Goal: Navigation & Orientation: Go to known website

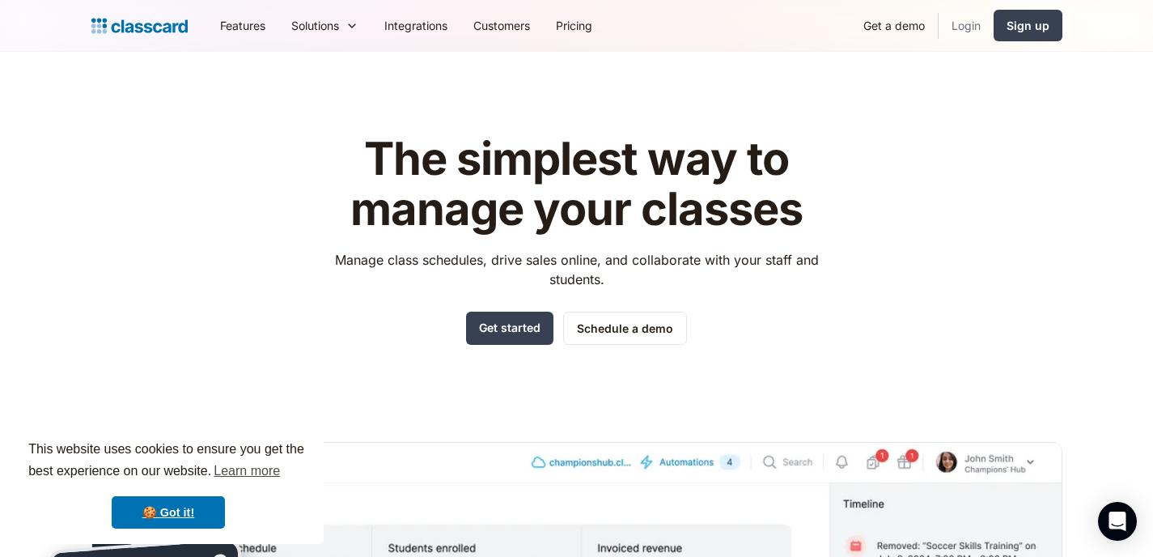
click at [952, 28] on link "Login" at bounding box center [966, 25] width 55 height 36
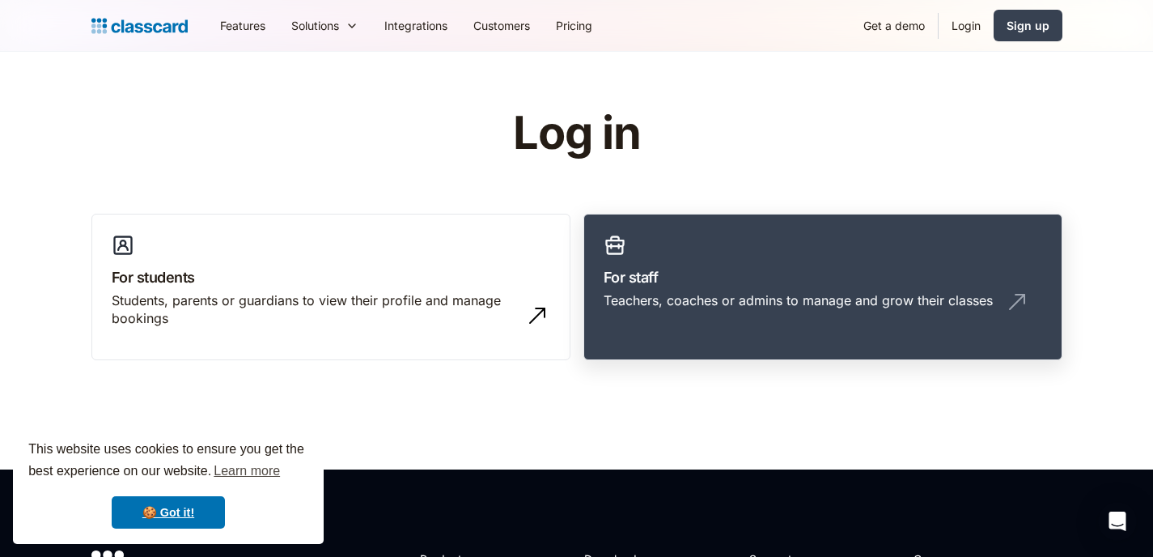
click at [746, 261] on link "For staff Teachers, coaches or admins to manage and grow their classes" at bounding box center [823, 287] width 479 height 147
